Goal: Transaction & Acquisition: Purchase product/service

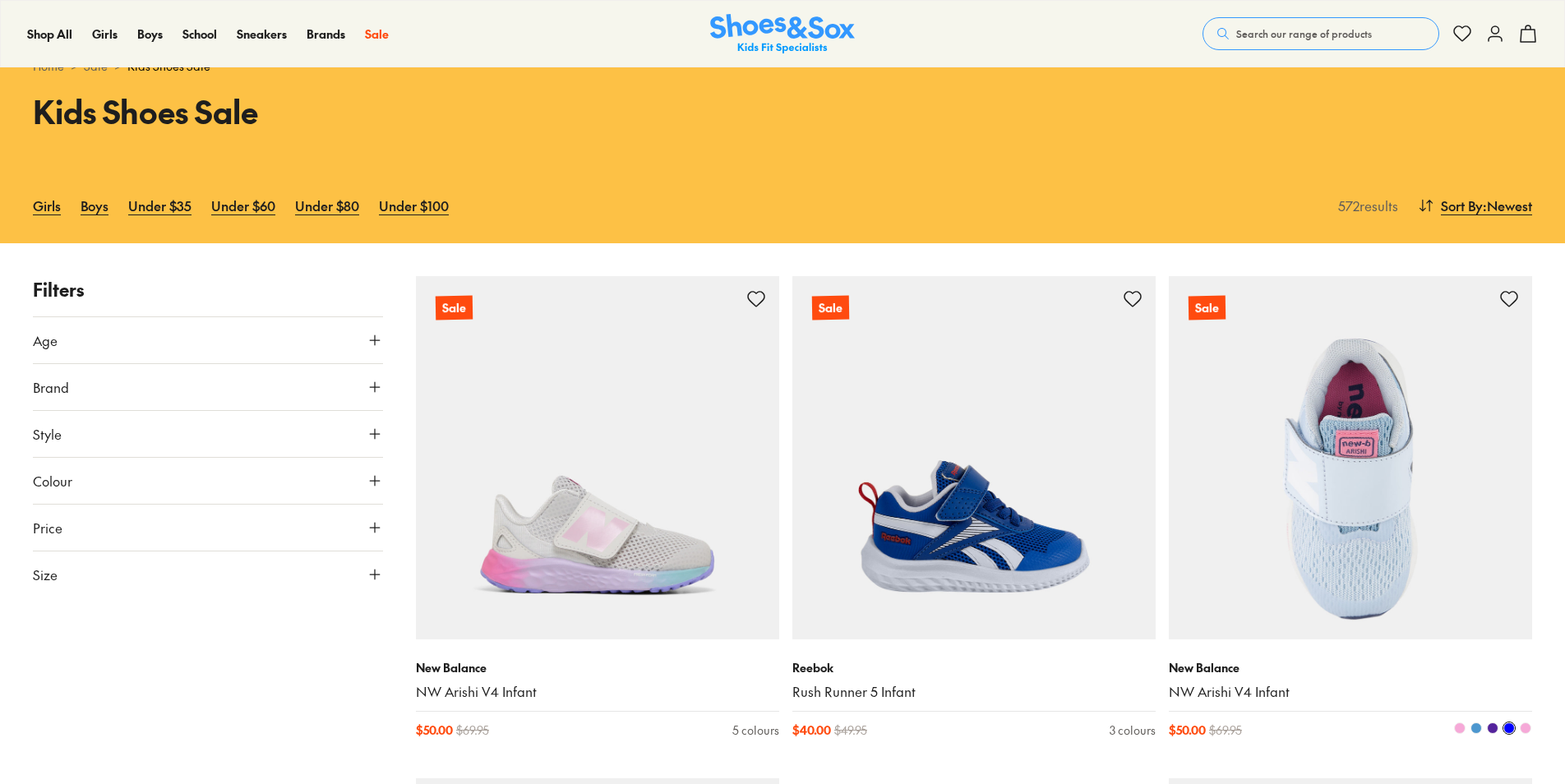
scroll to position [165, 0]
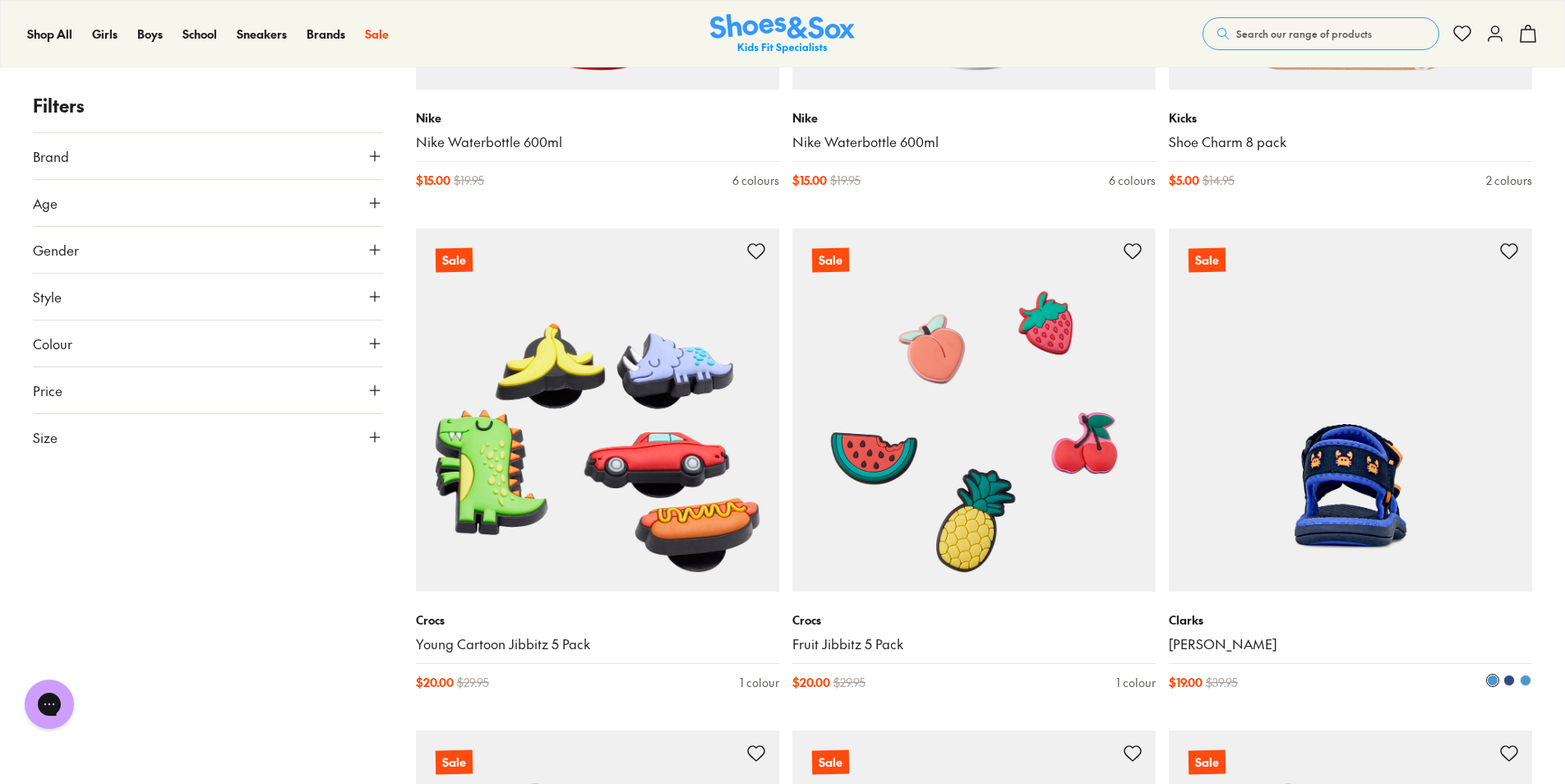
scroll to position [4272, 0]
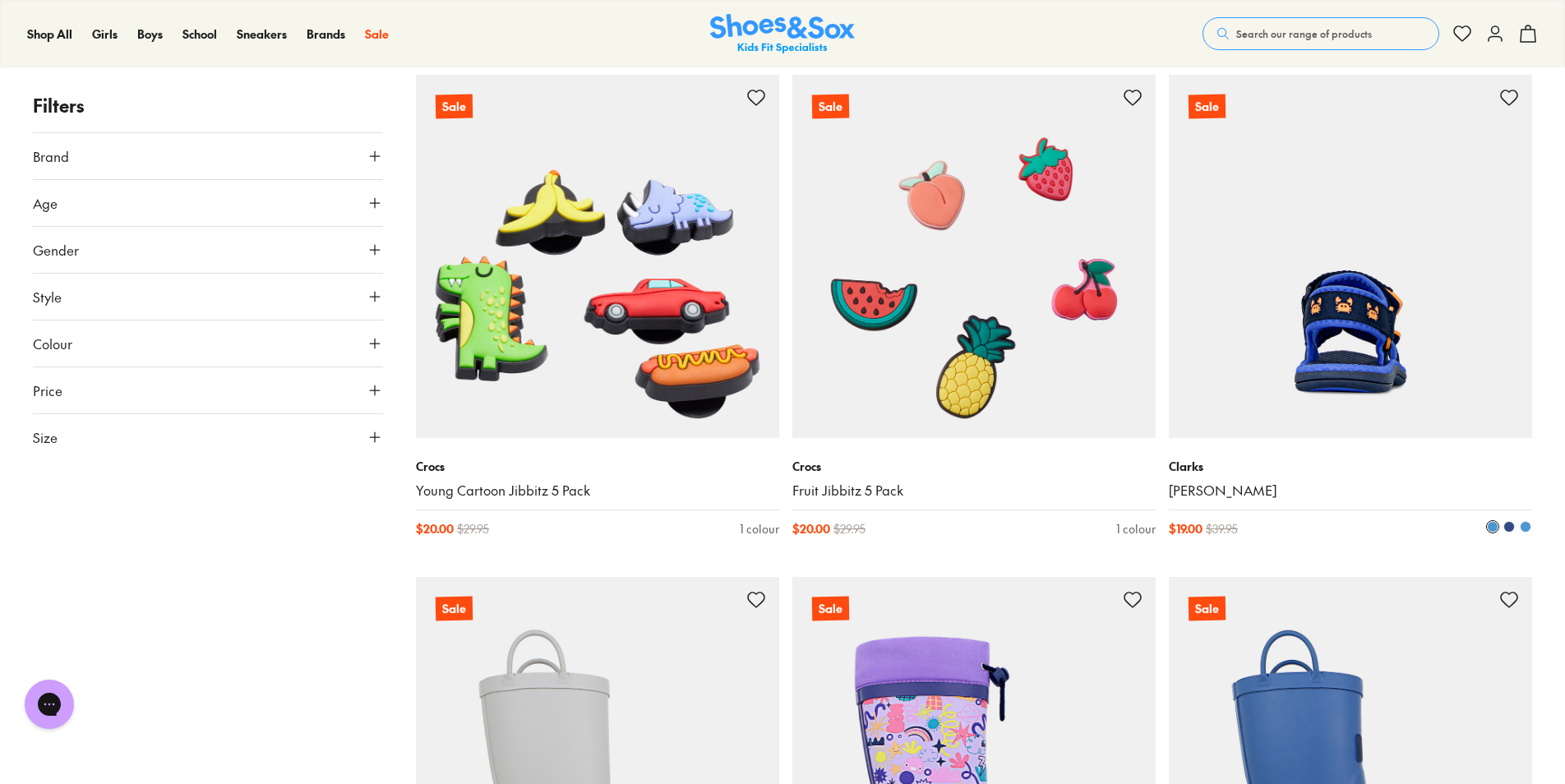
click at [1349, 421] on img at bounding box center [1350, 256] width 364 height 364
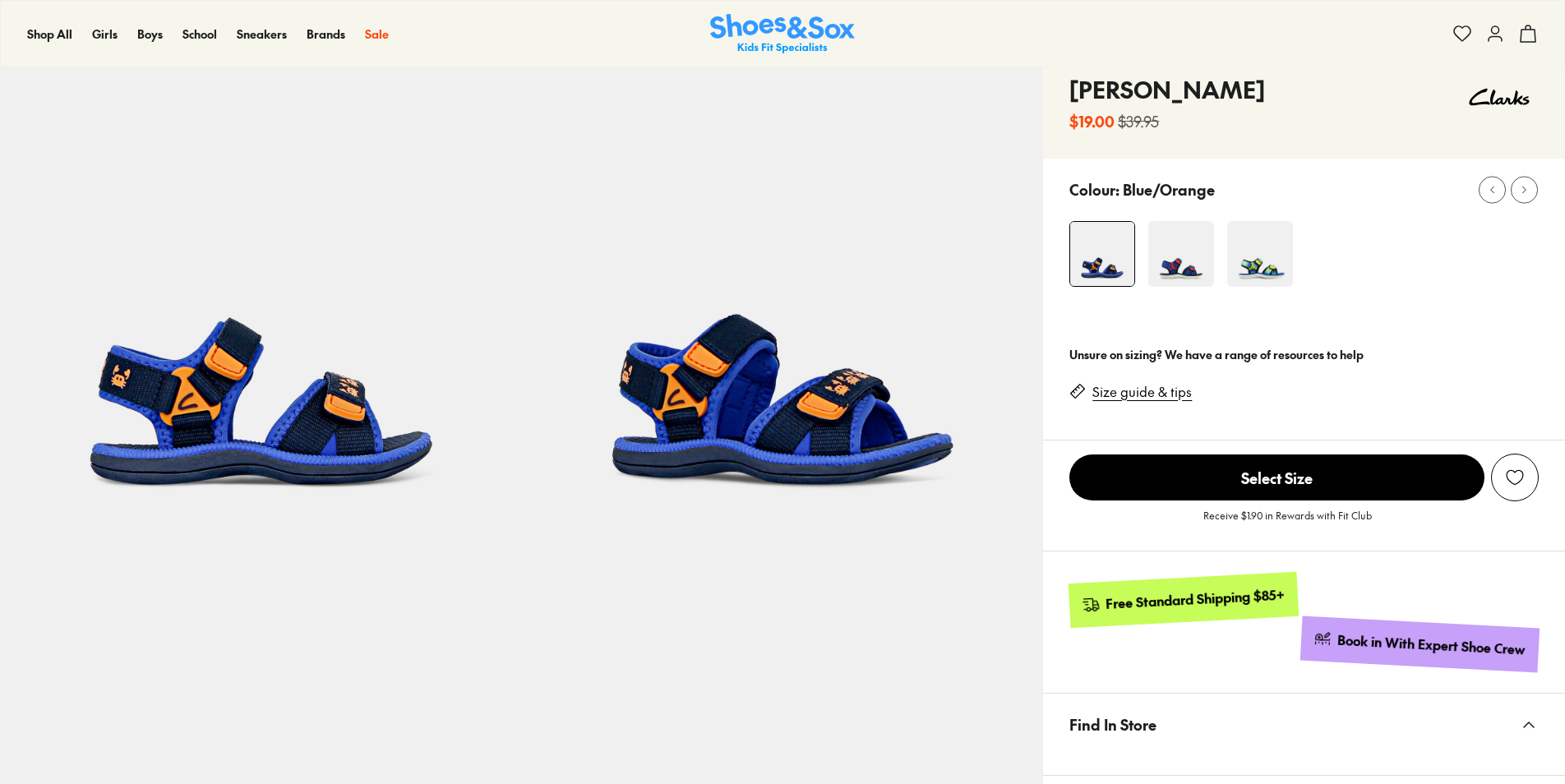
scroll to position [82, 0]
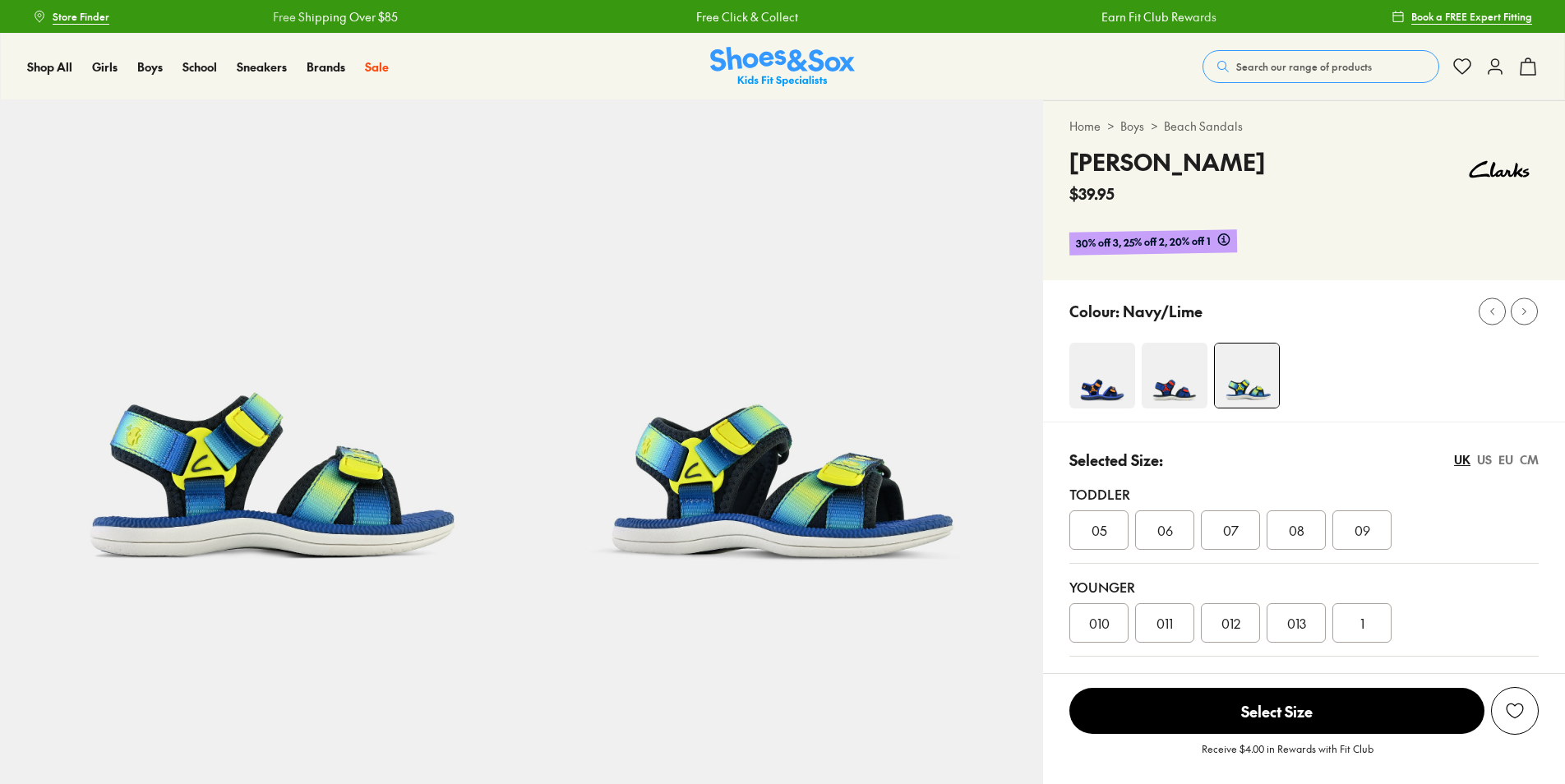
select select "*"
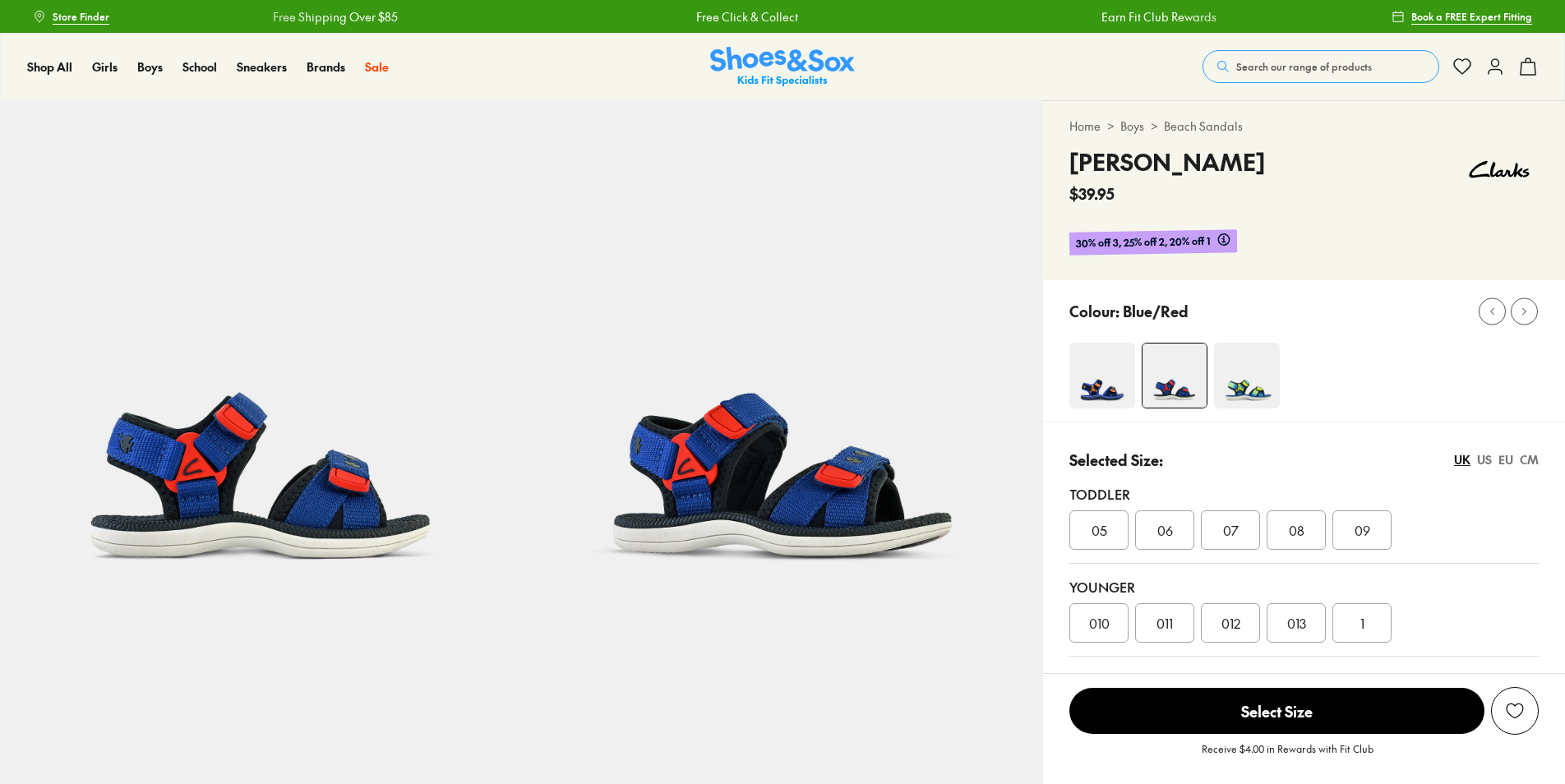
select select "*"
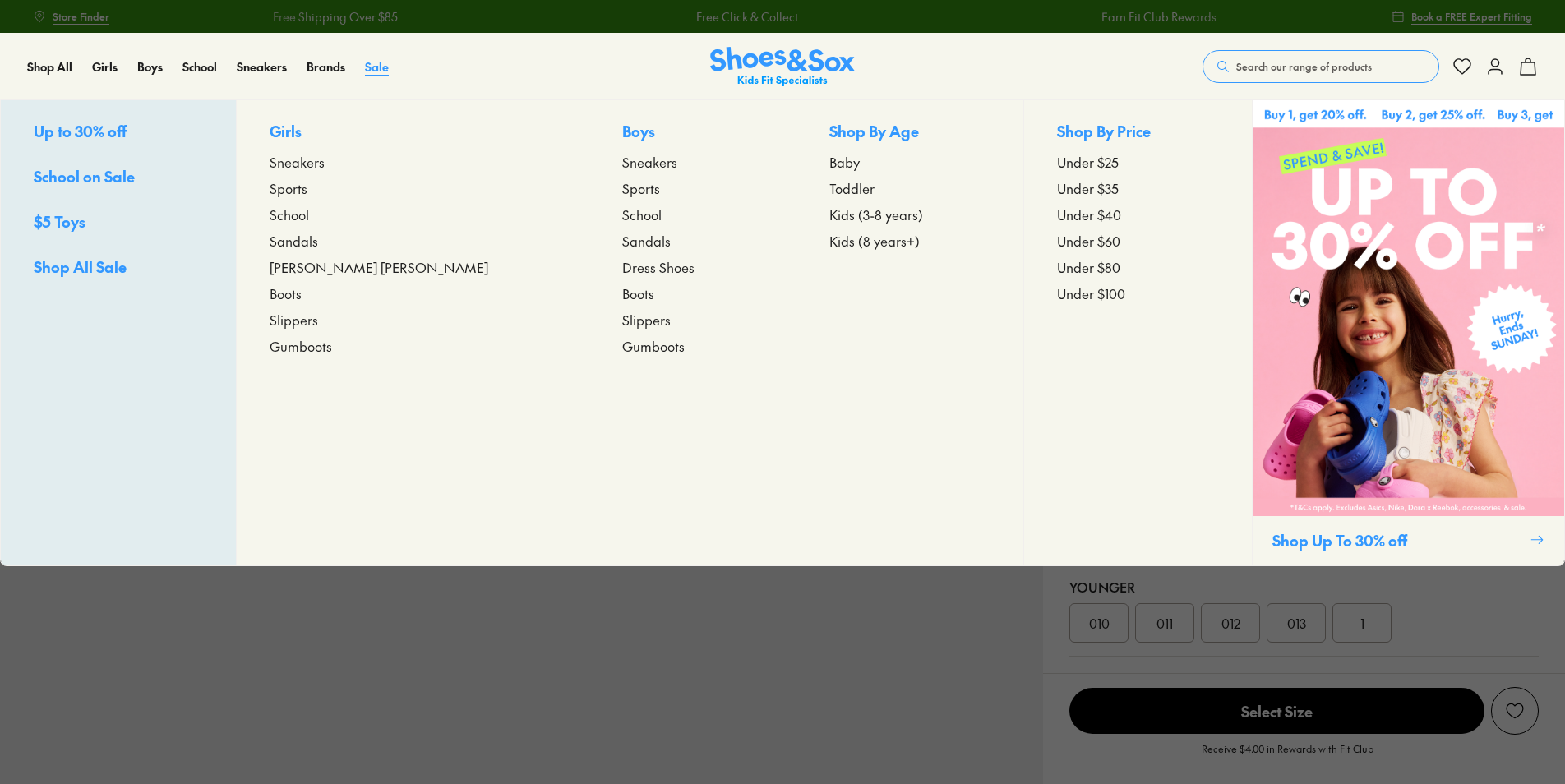
click at [365, 67] on span "Sale" at bounding box center [376, 67] width 24 height 17
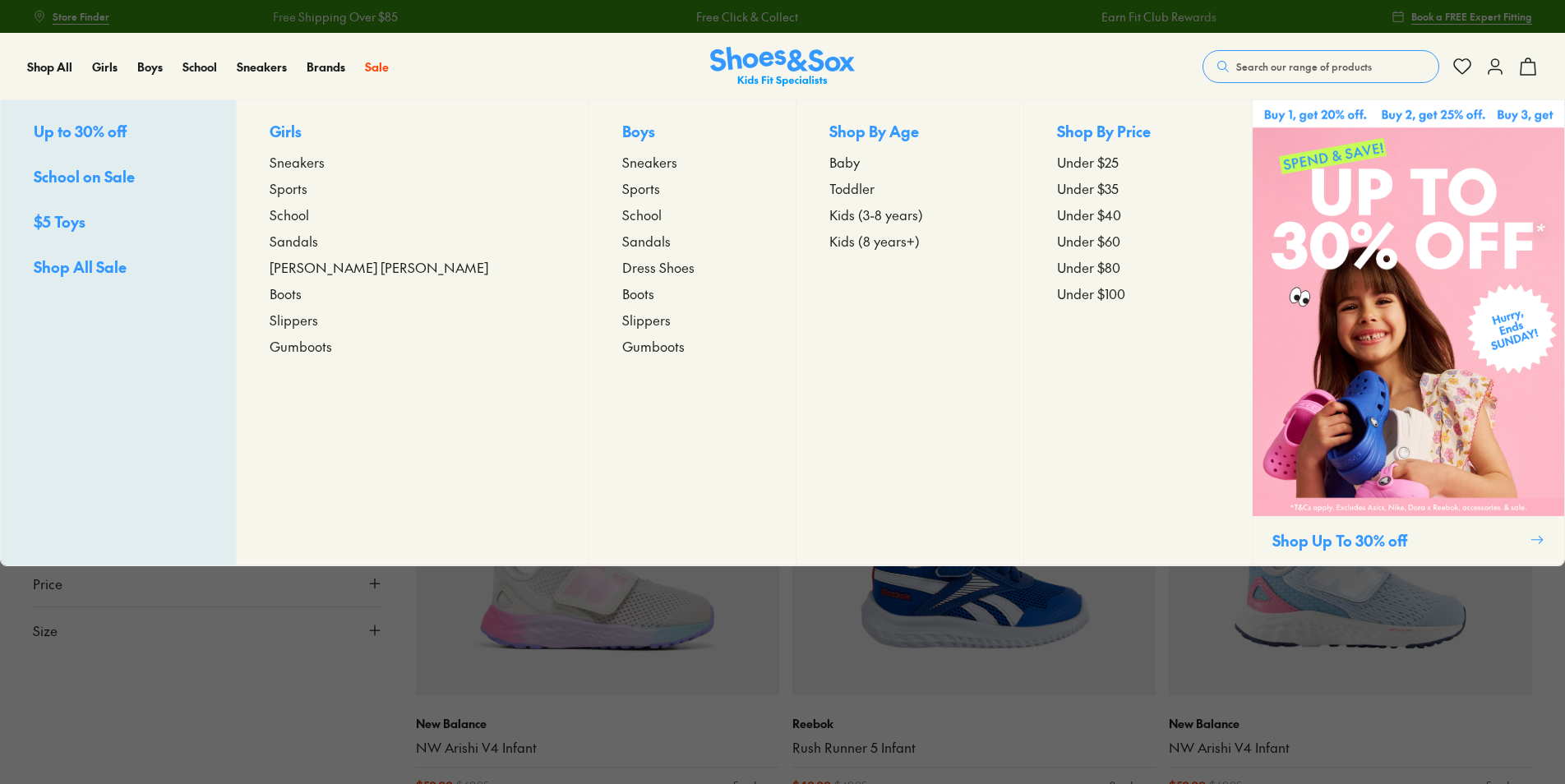
click at [85, 131] on span "Up to 30% off" at bounding box center [80, 131] width 93 height 20
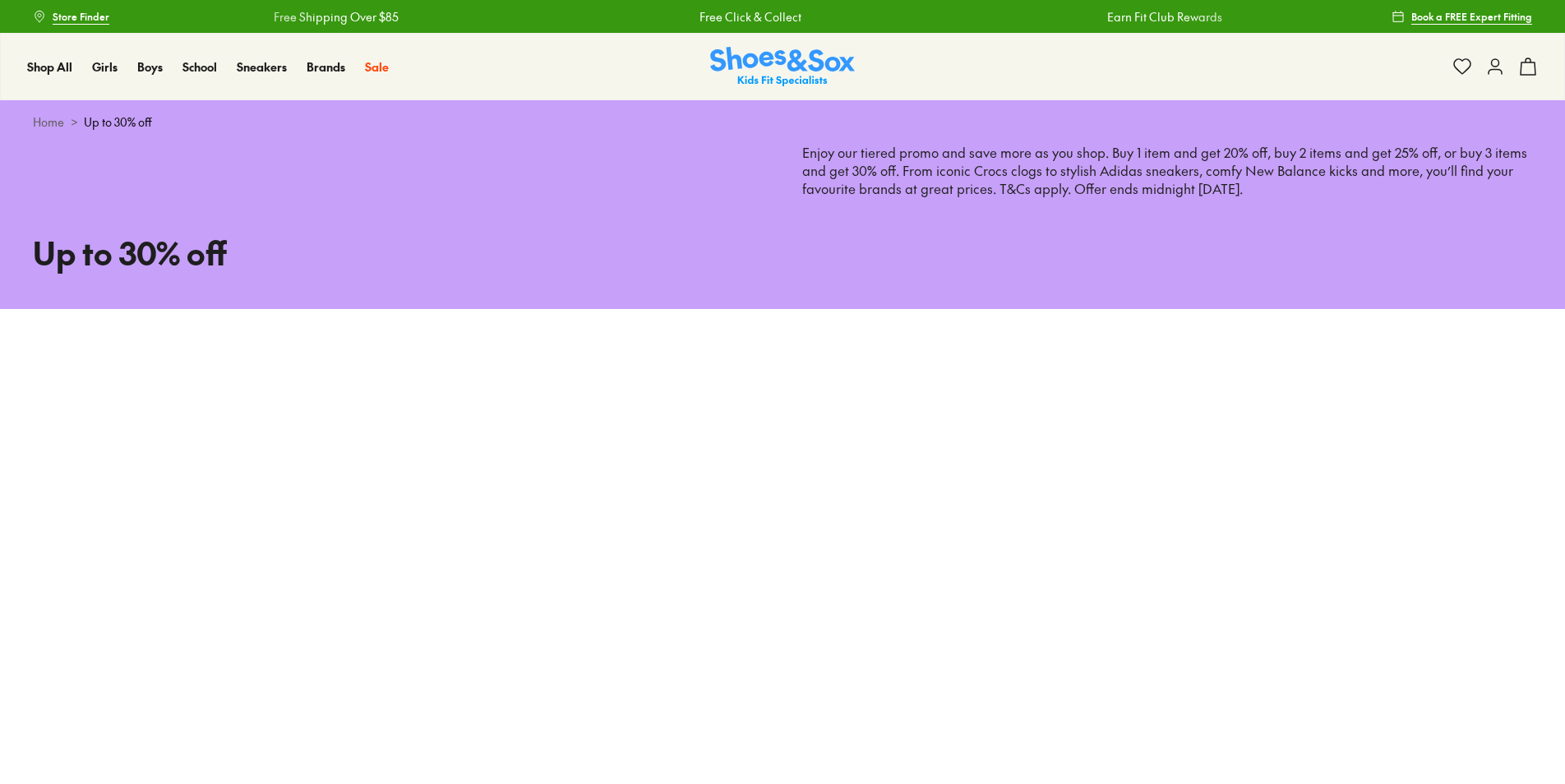
click at [83, 120] on div "Home > Up to 30% off" at bounding box center [782, 122] width 1499 height 18
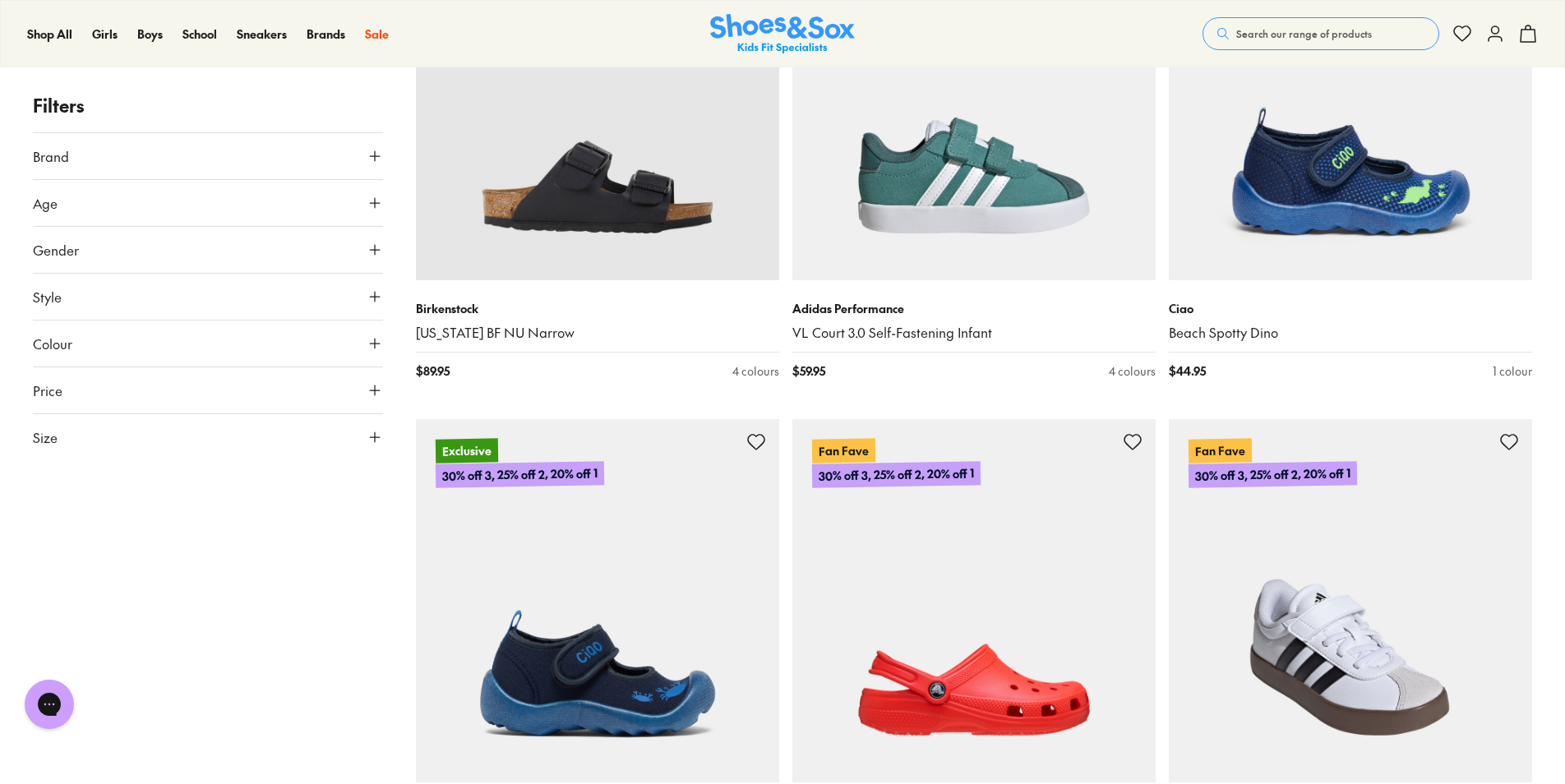
scroll to position [4682, 0]
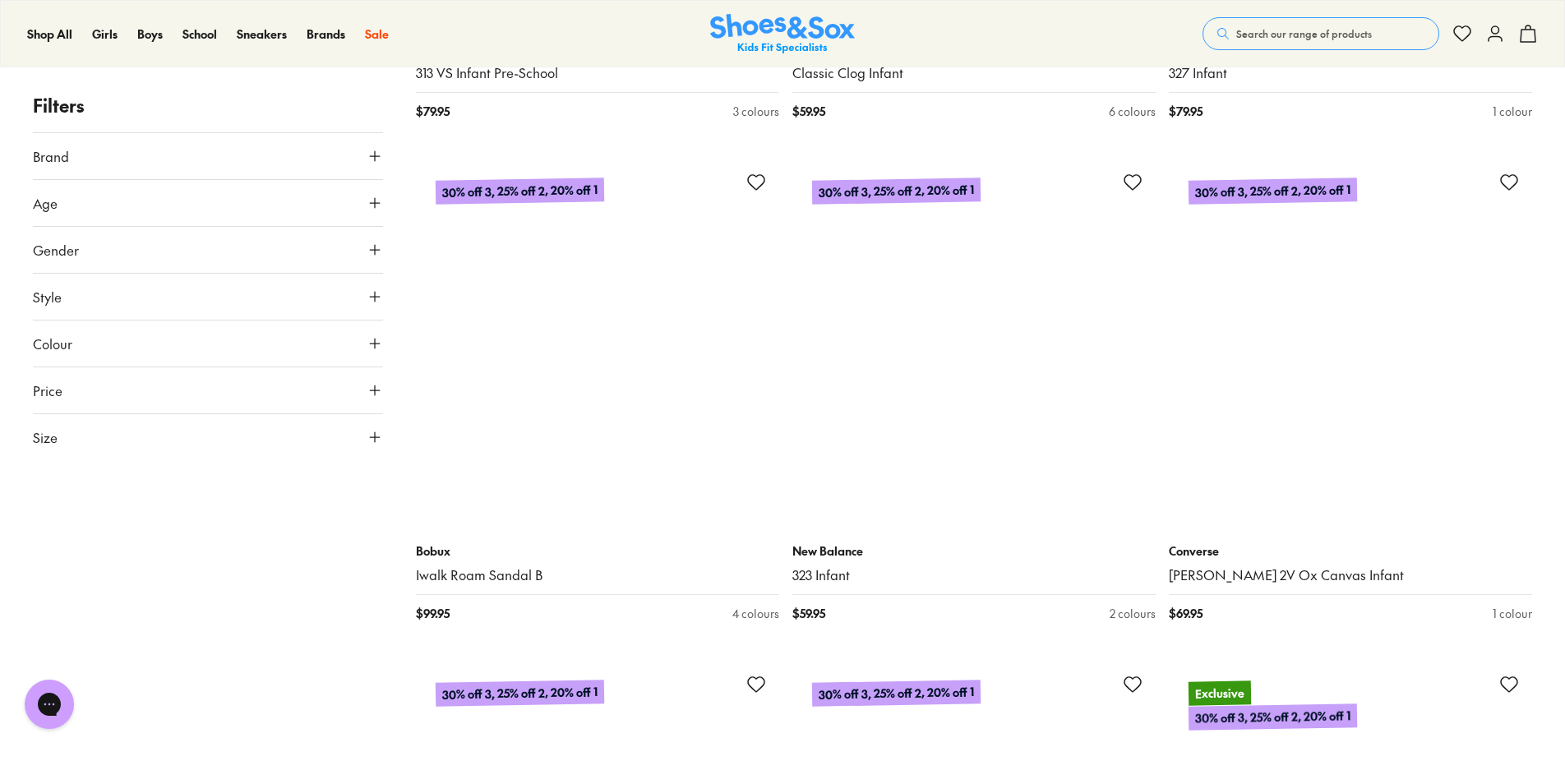
scroll to position [9037, 0]
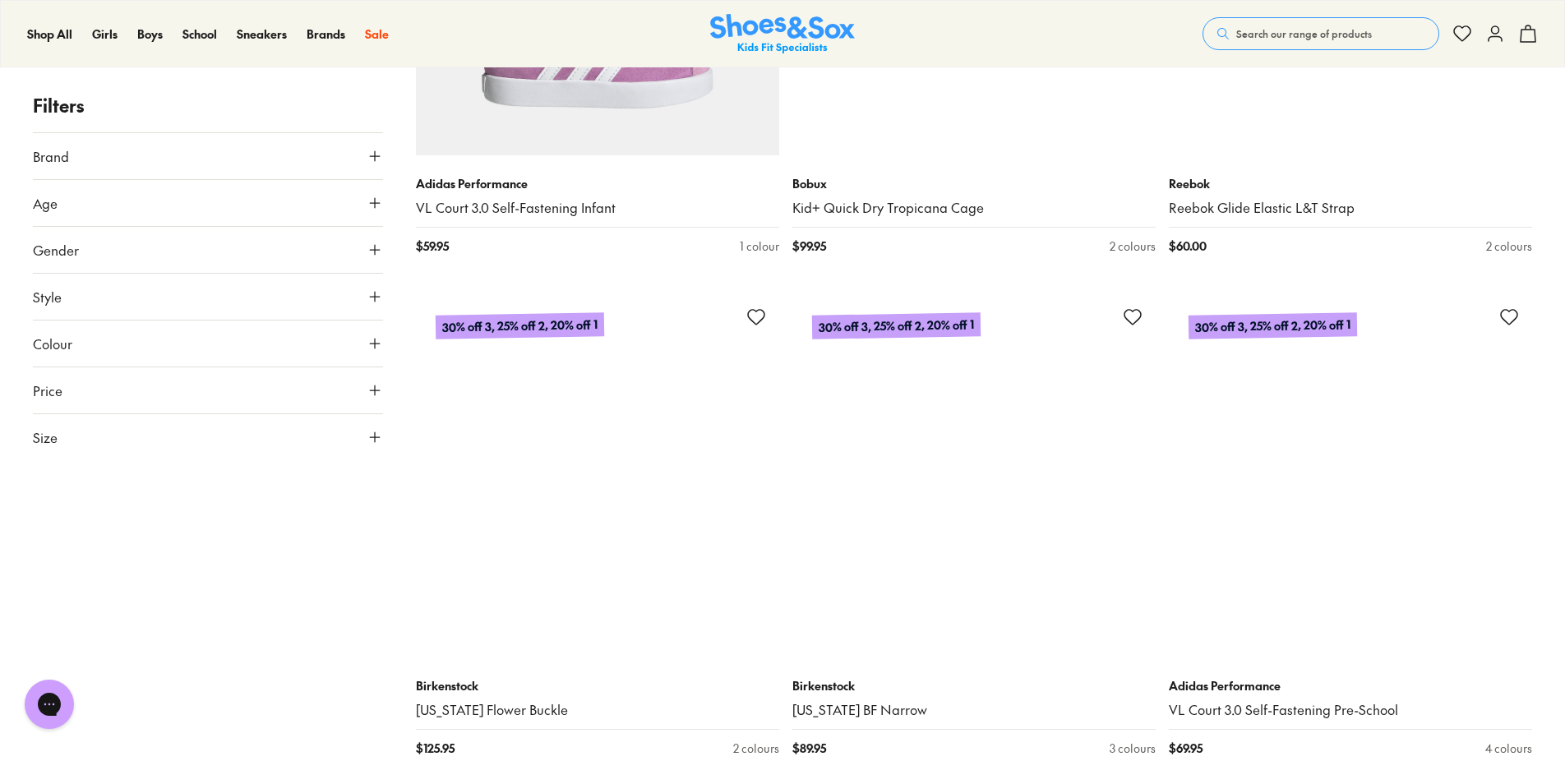
scroll to position [11337, 0]
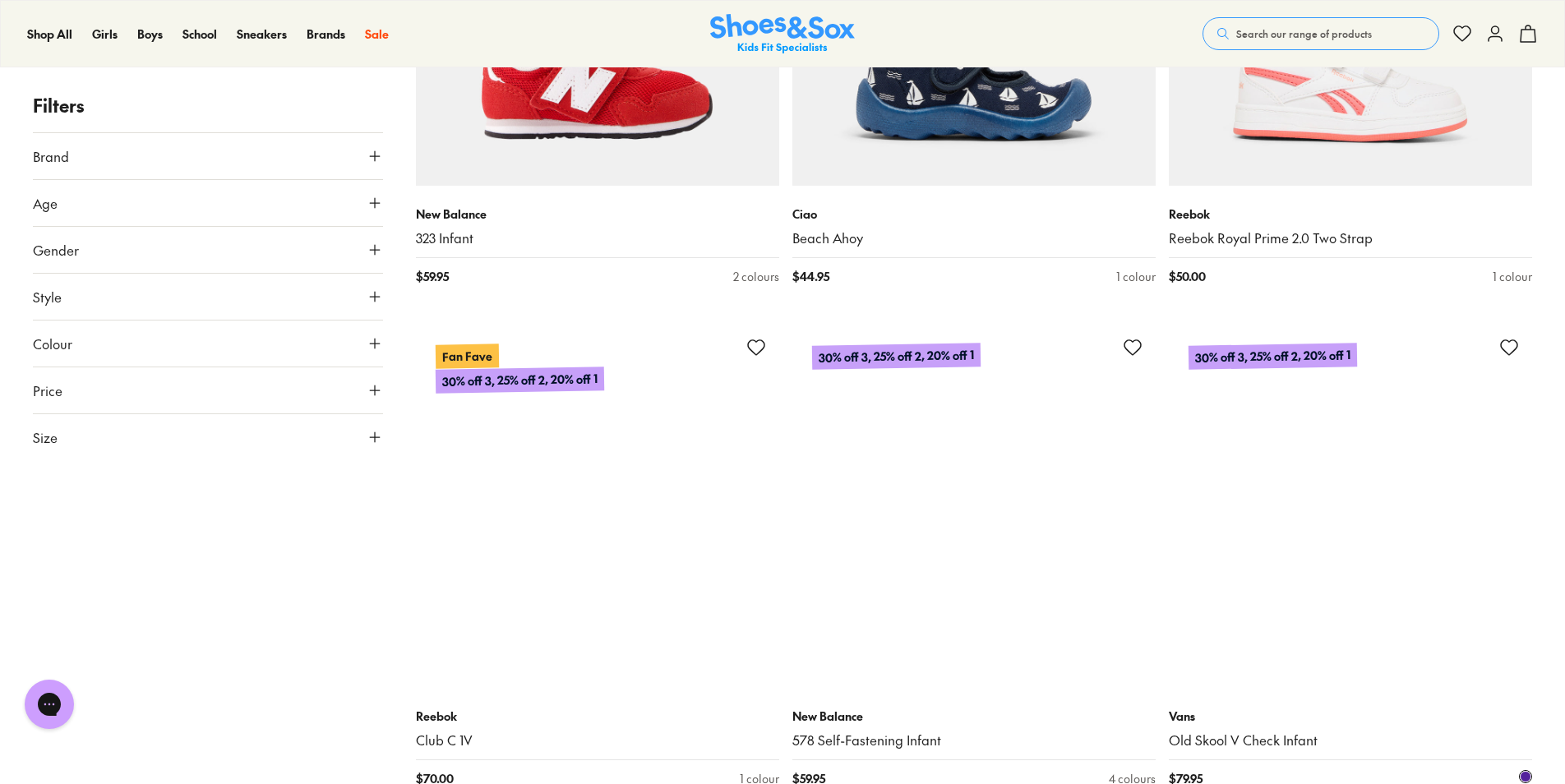
scroll to position [16347, 0]
